Goal: Task Accomplishment & Management: Manage account settings

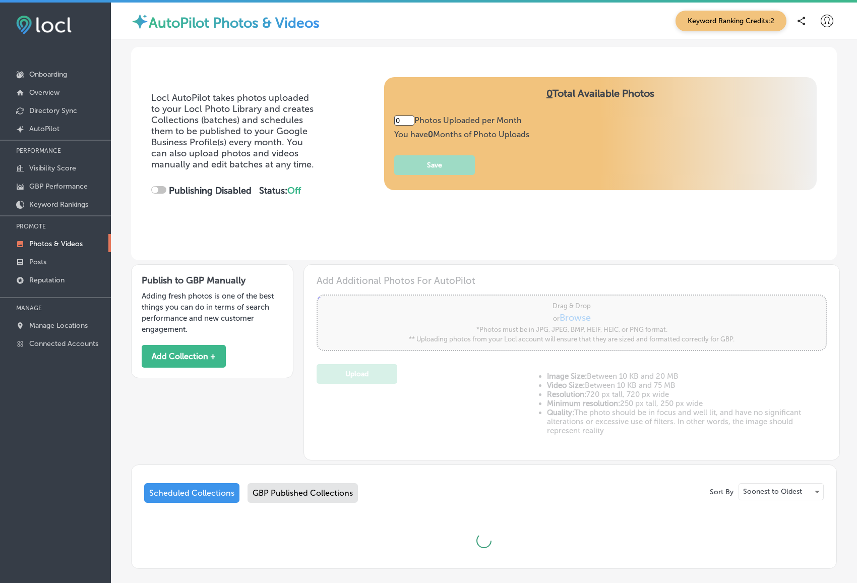
type input "5"
checkbox input "true"
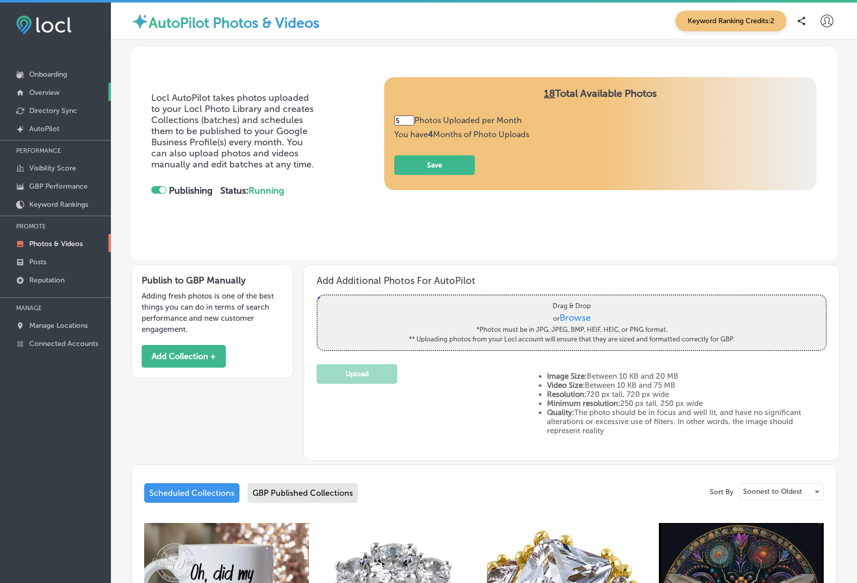
click at [47, 92] on p "Overview" at bounding box center [44, 92] width 30 height 9
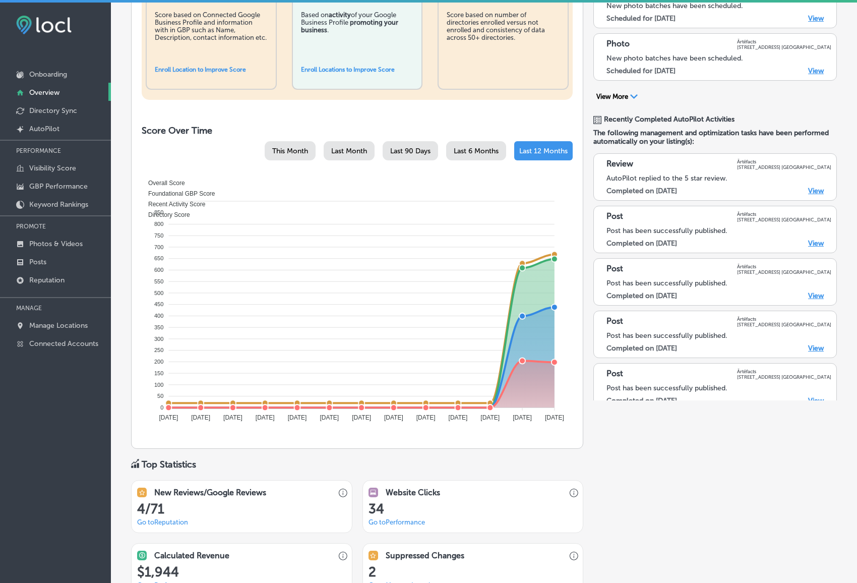
scroll to position [285, 0]
